Goal: Find specific page/section: Find specific page/section

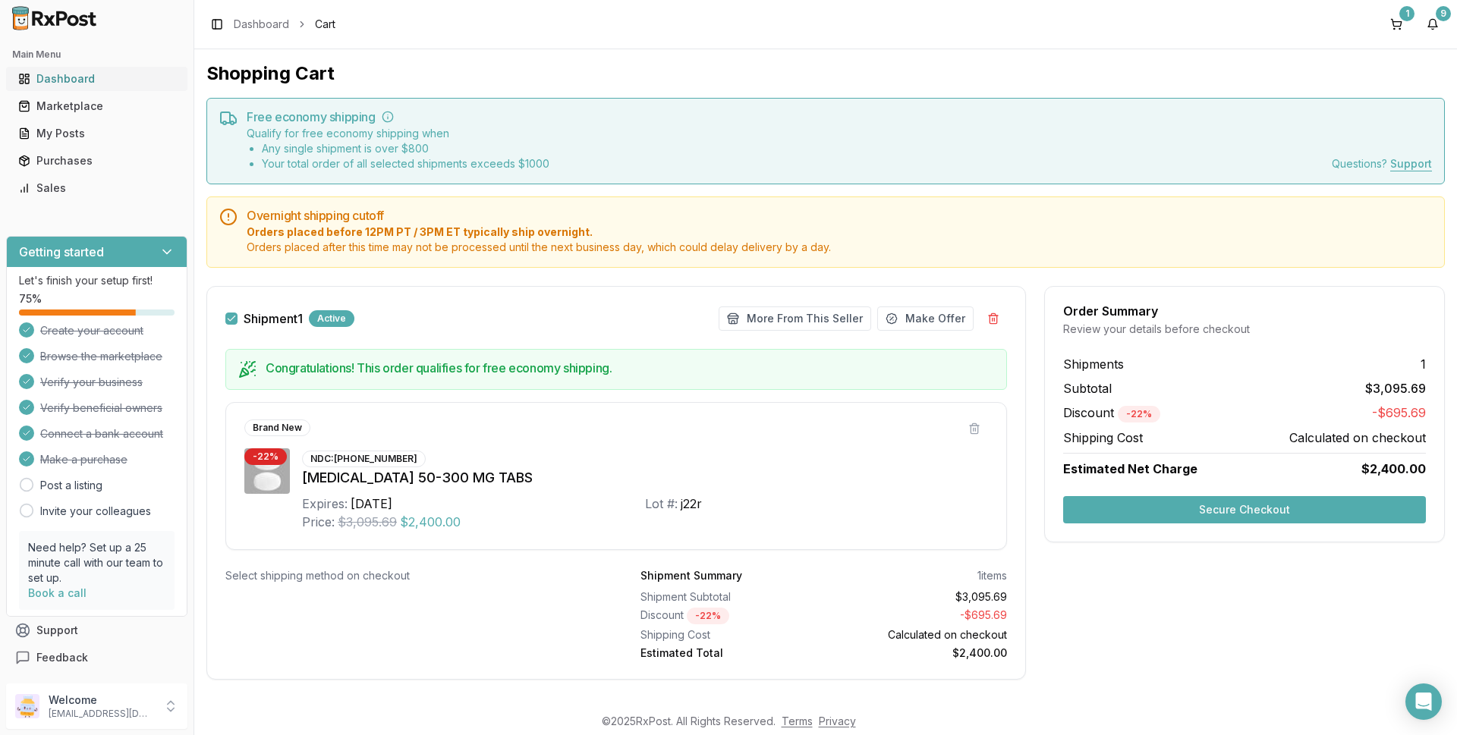
click at [64, 76] on div "Dashboard" at bounding box center [96, 78] width 157 height 15
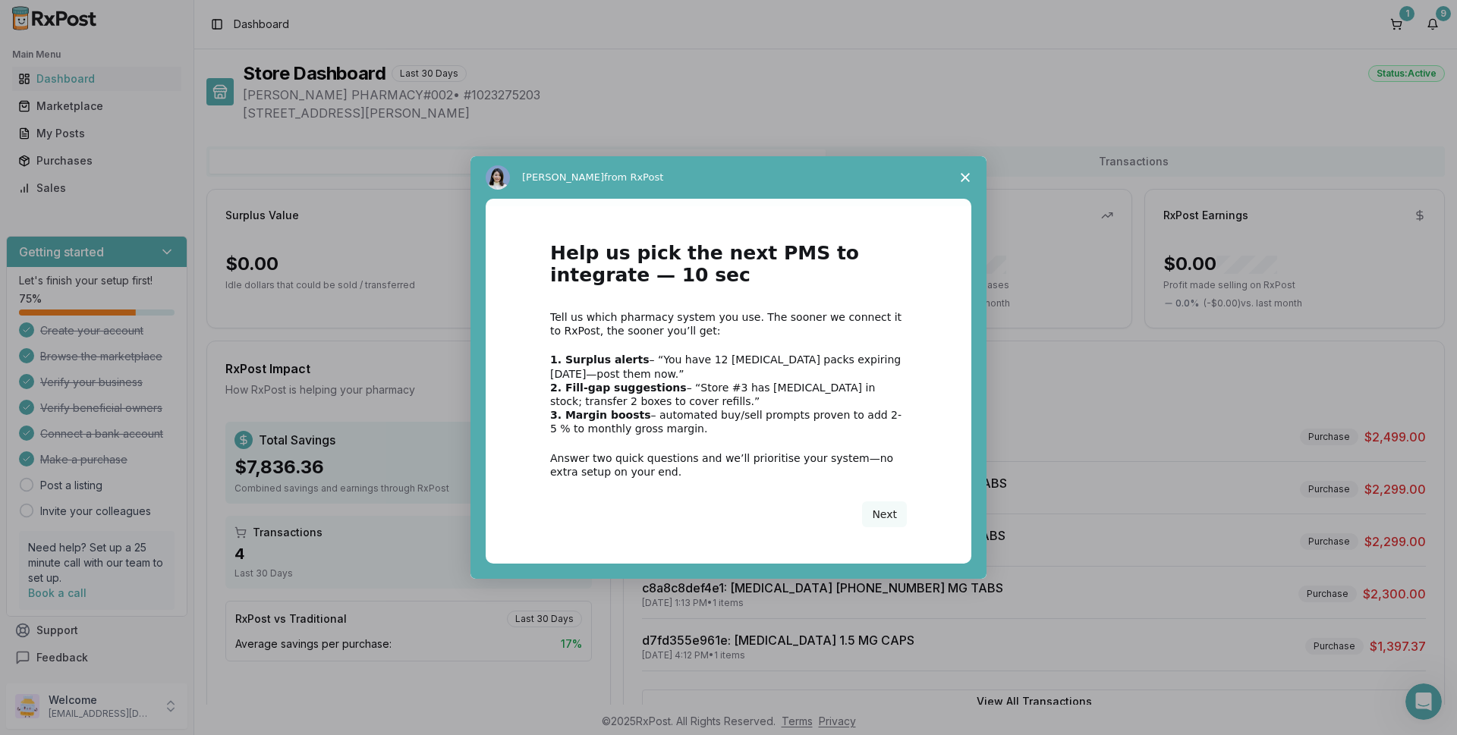
click at [376, 158] on div "Intercom messenger" at bounding box center [728, 367] width 1457 height 735
click at [963, 177] on icon "Close survey" at bounding box center [965, 177] width 9 height 9
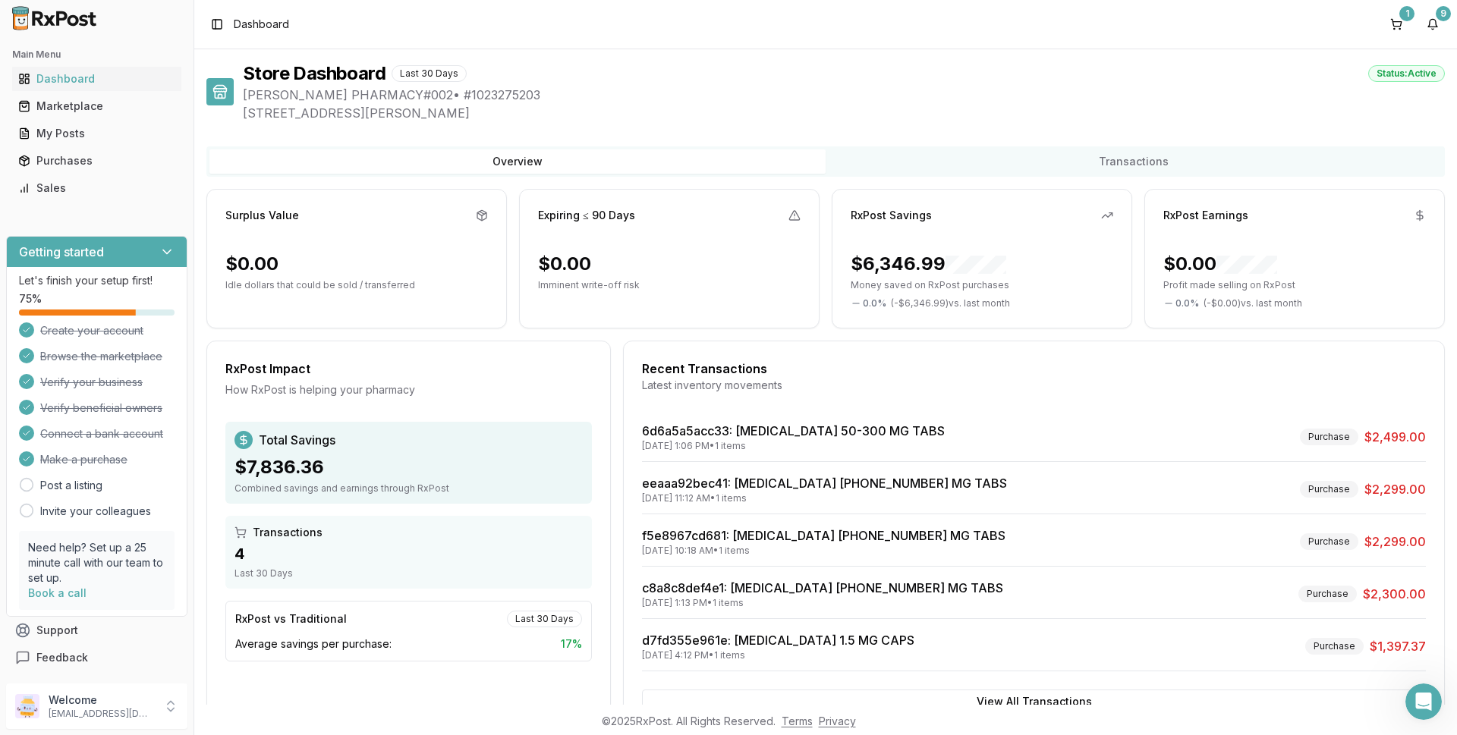
click at [311, 165] on button "Overview" at bounding box center [517, 161] width 616 height 24
click at [74, 80] on div "Dashboard" at bounding box center [96, 78] width 157 height 15
click at [77, 108] on div "Marketplace" at bounding box center [96, 106] width 157 height 15
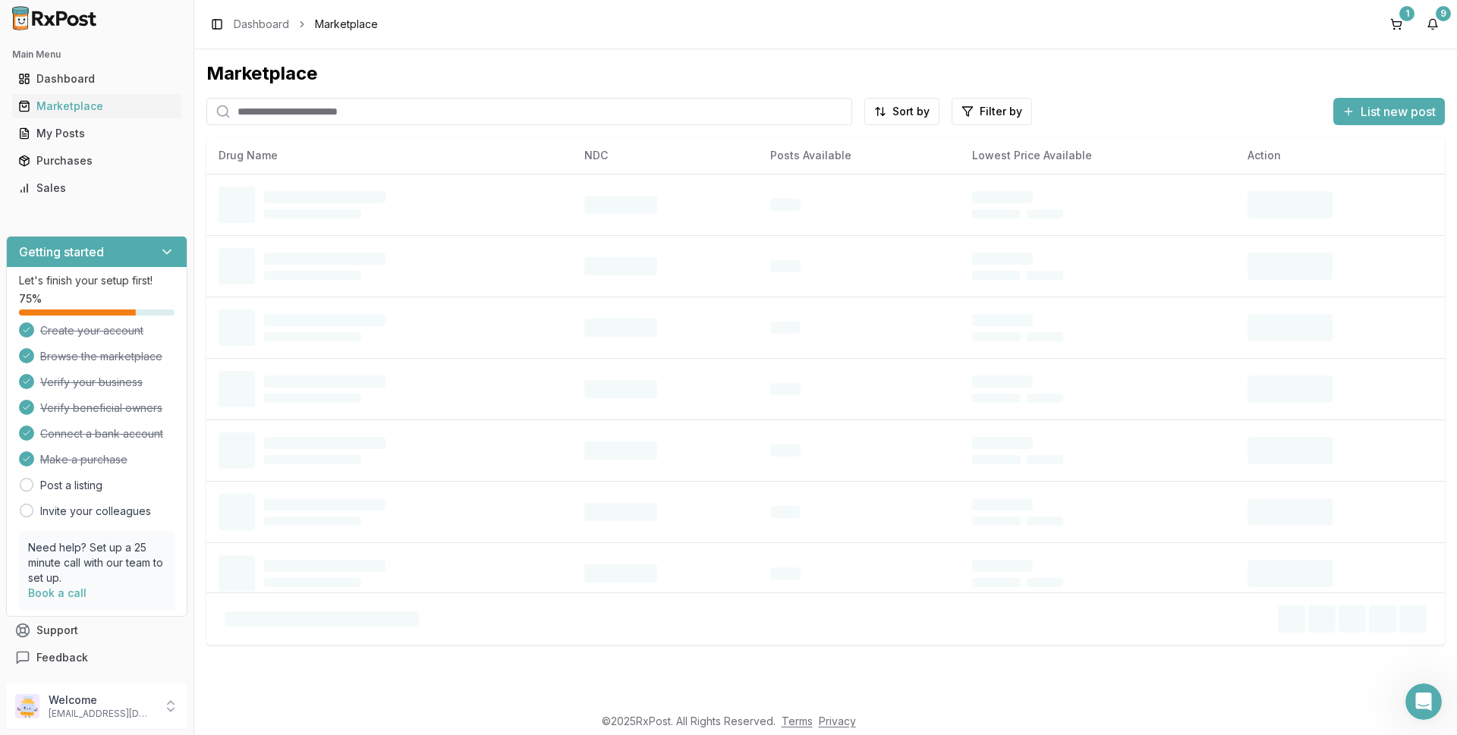
click at [256, 110] on input "search" at bounding box center [529, 111] width 646 height 27
type input "*******"
